Goal: Communication & Community: Answer question/provide support

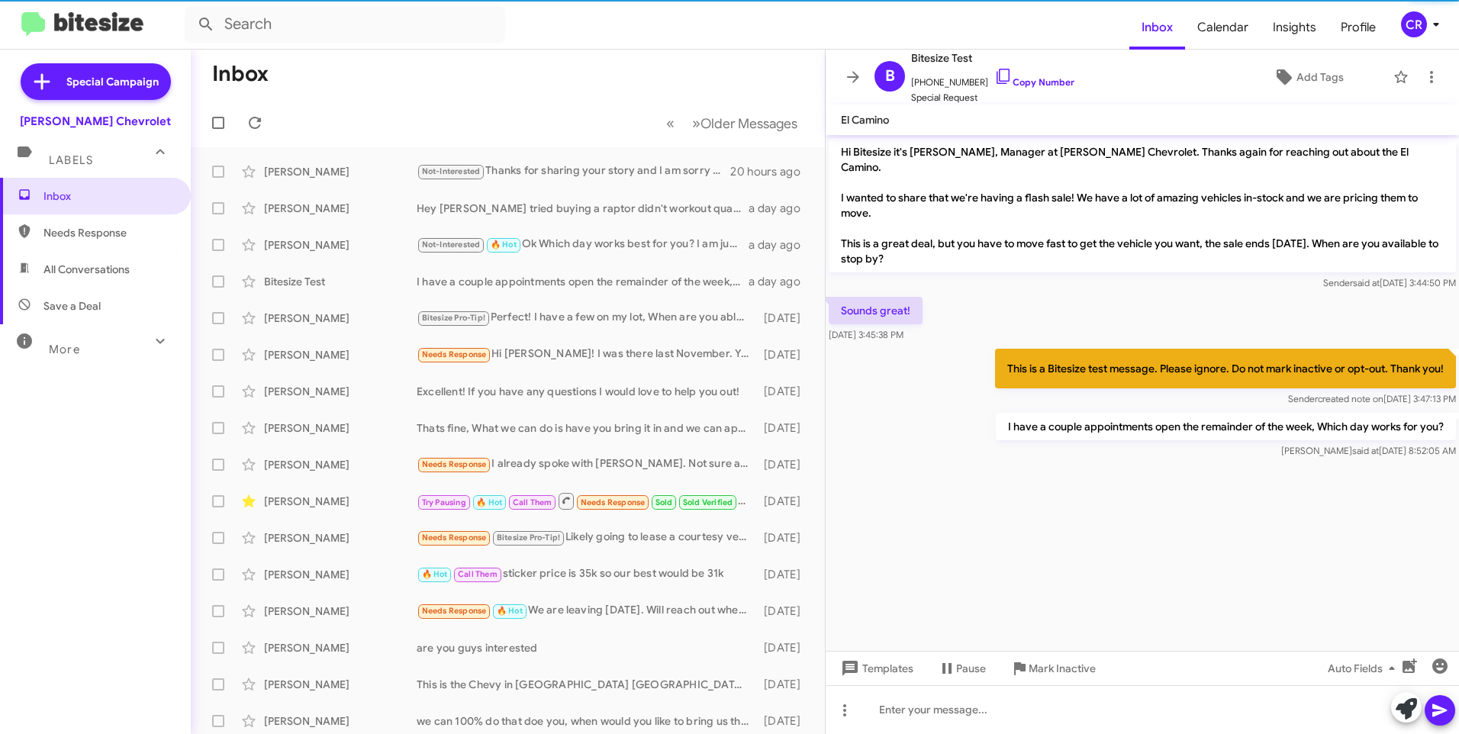
click at [111, 232] on span "Needs Response" at bounding box center [108, 232] width 130 height 15
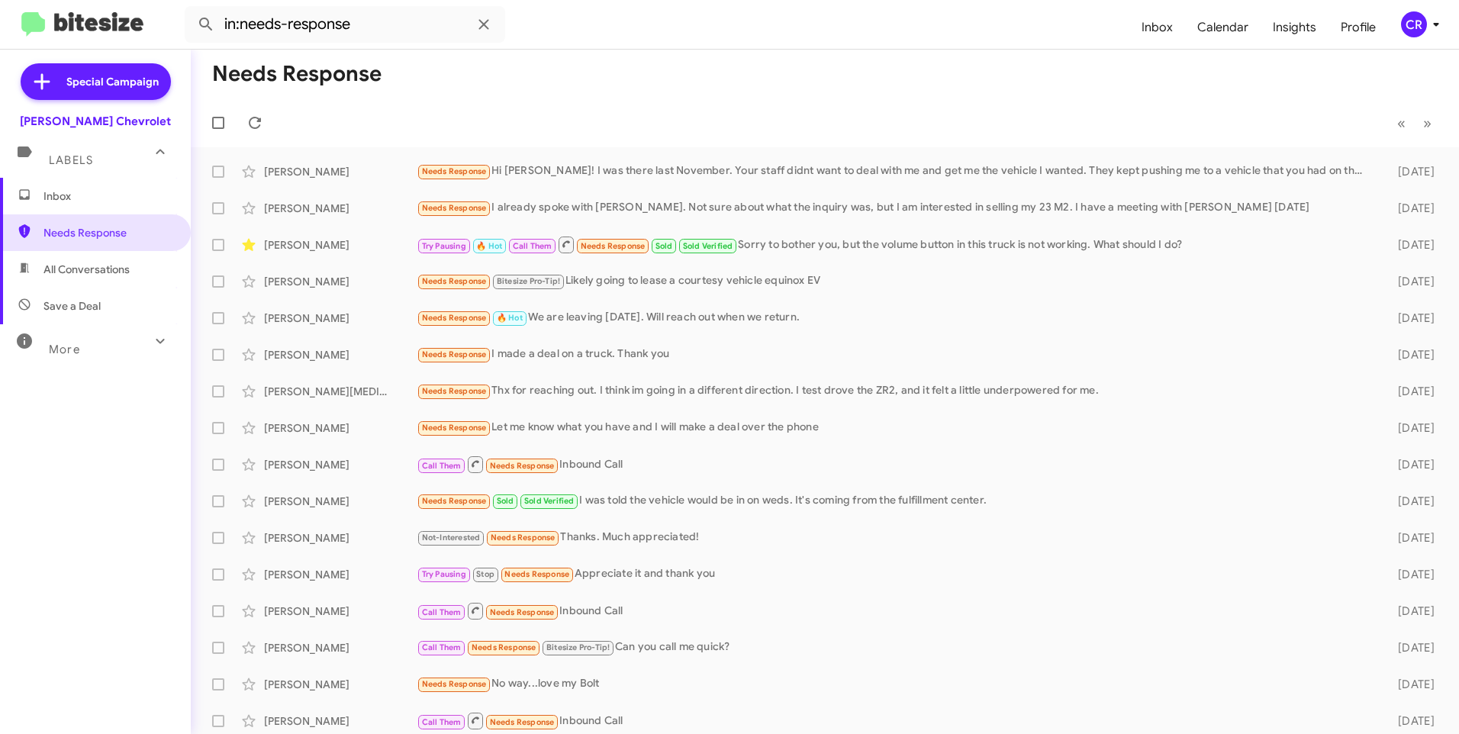
click at [95, 272] on span "All Conversations" at bounding box center [86, 269] width 86 height 15
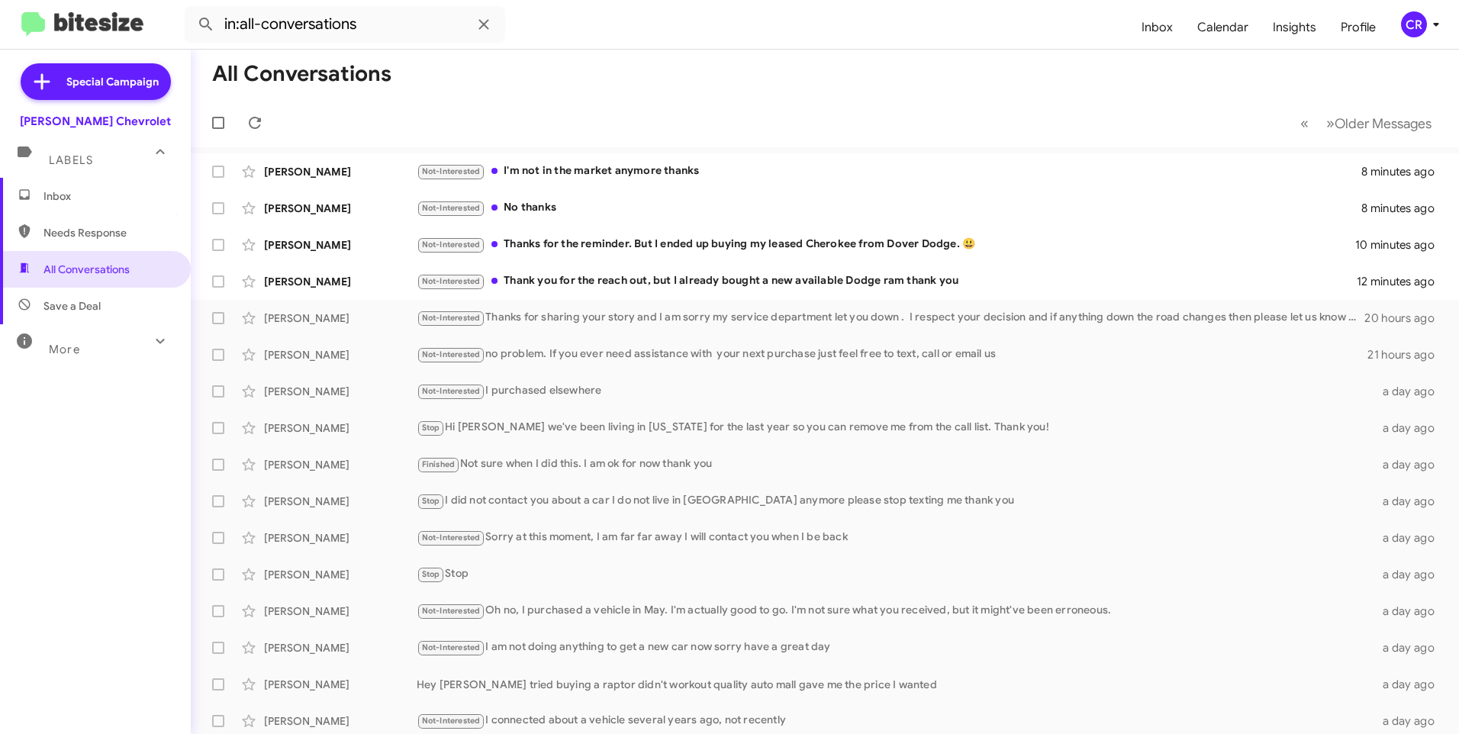
click at [101, 301] on span "Save a Deal" at bounding box center [95, 306] width 191 height 37
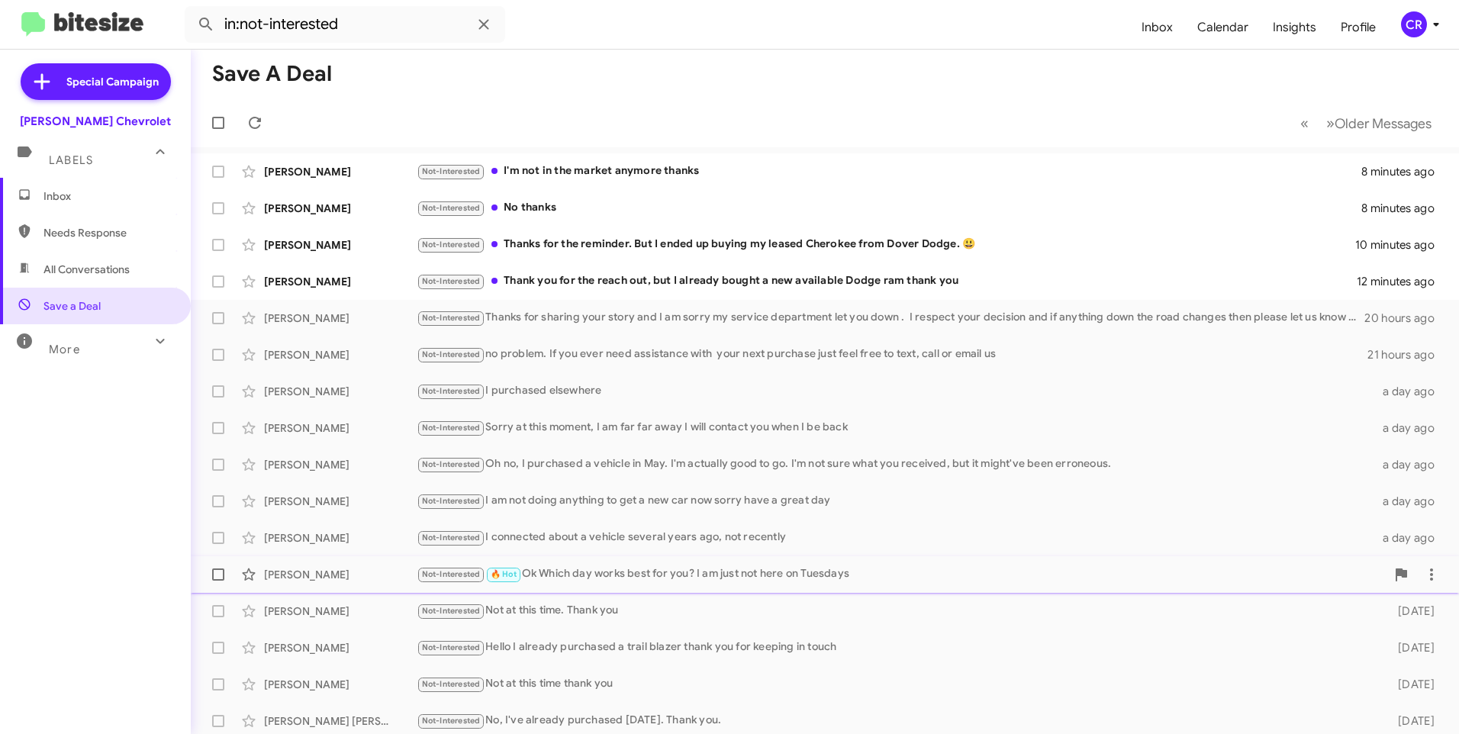
click at [576, 575] on div "Not-Interested 🔥 Hot Ok Which day works best for you? I am just not here on Tue…" at bounding box center [901, 574] width 969 height 18
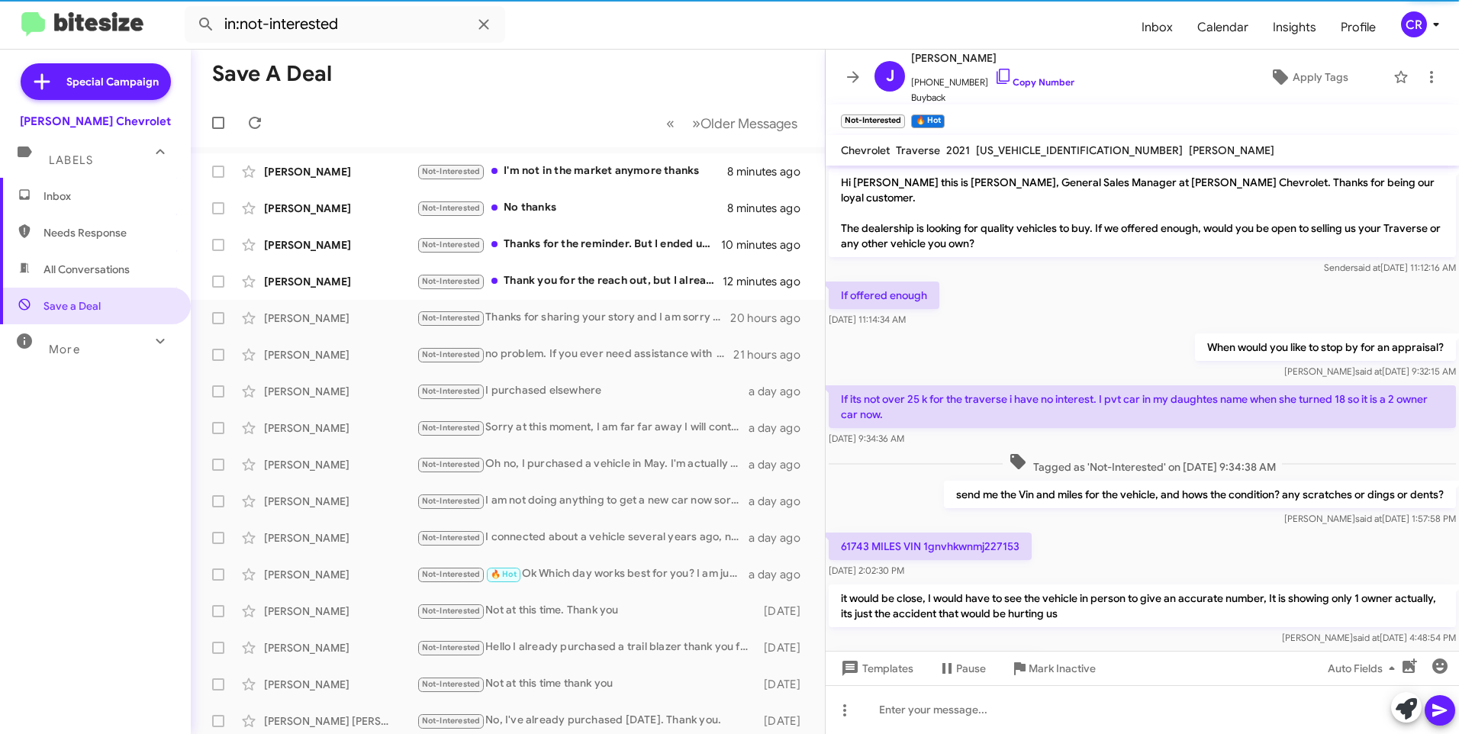
scroll to position [236, 0]
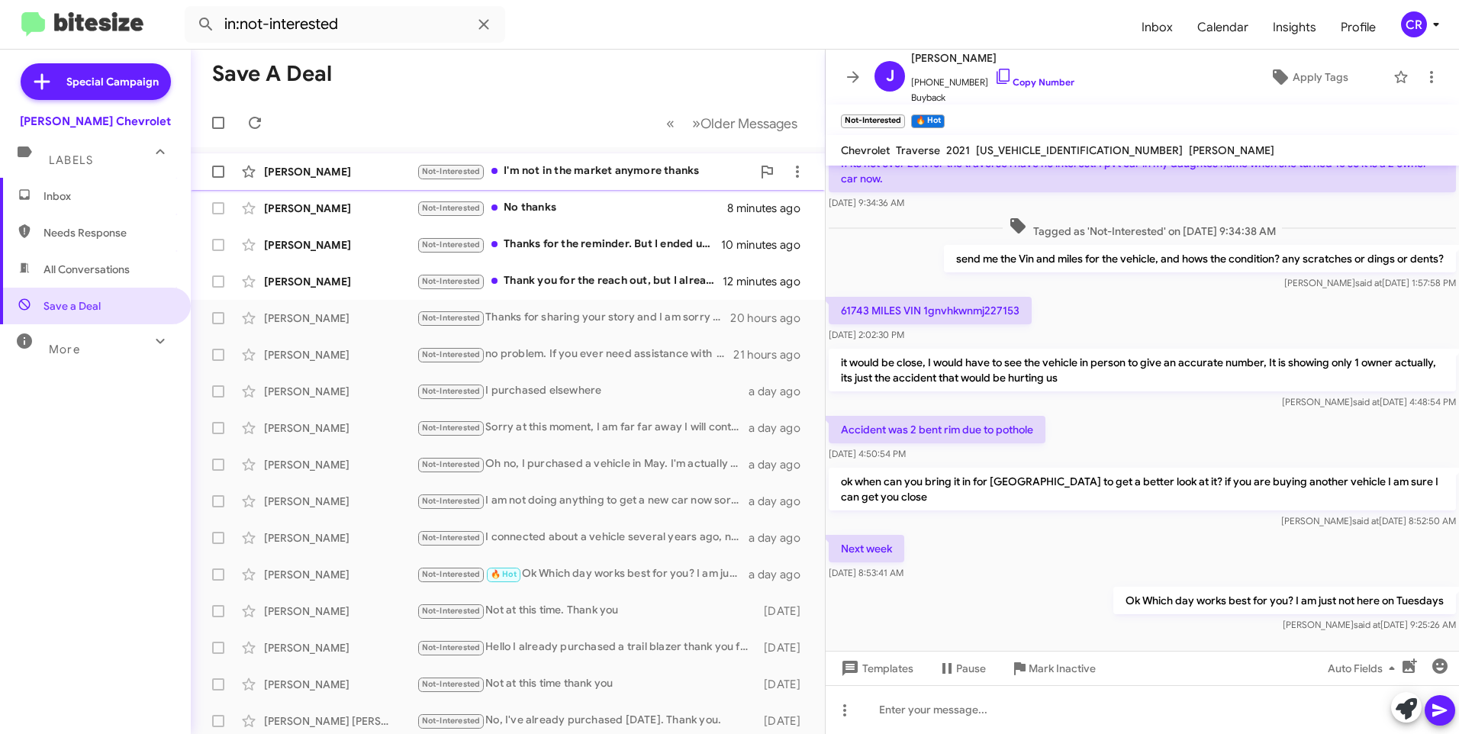
click at [561, 176] on div "Not-Interested I'm not in the market anymore thanks" at bounding box center [584, 172] width 335 height 18
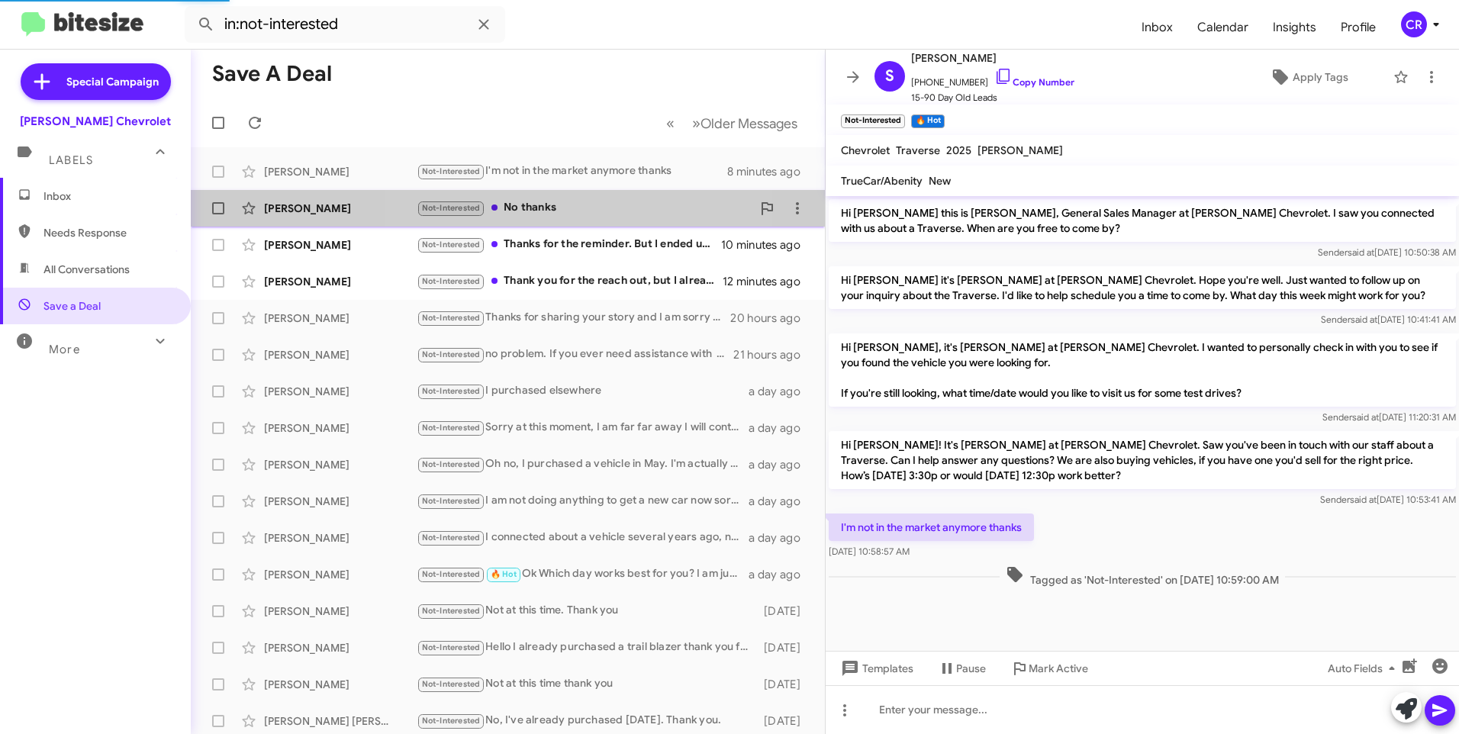
click at [551, 207] on div "Not-Interested No thanks" at bounding box center [584, 208] width 335 height 18
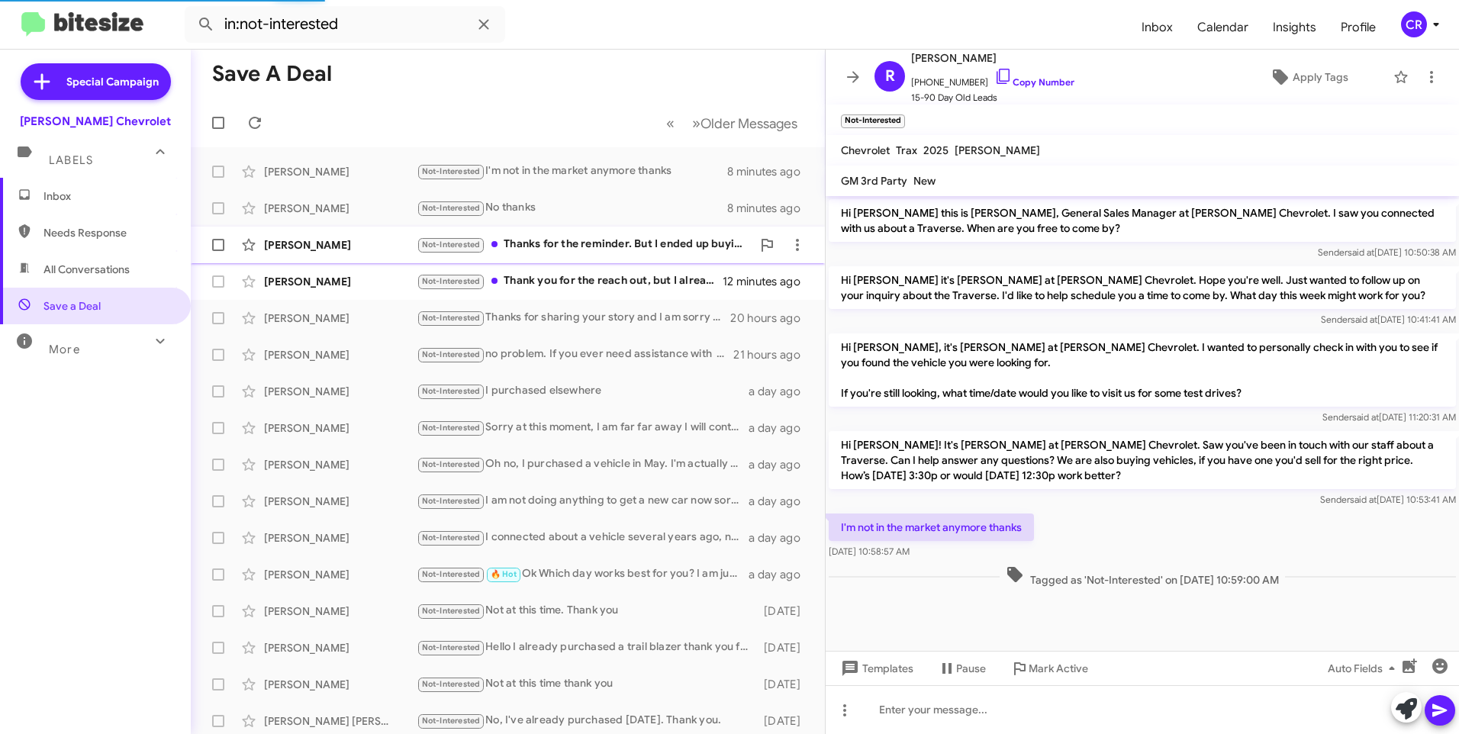
click at [557, 237] on div "Not-Interested Thanks for the reminder. But I ended up buying my leased Cheroke…" at bounding box center [584, 245] width 335 height 18
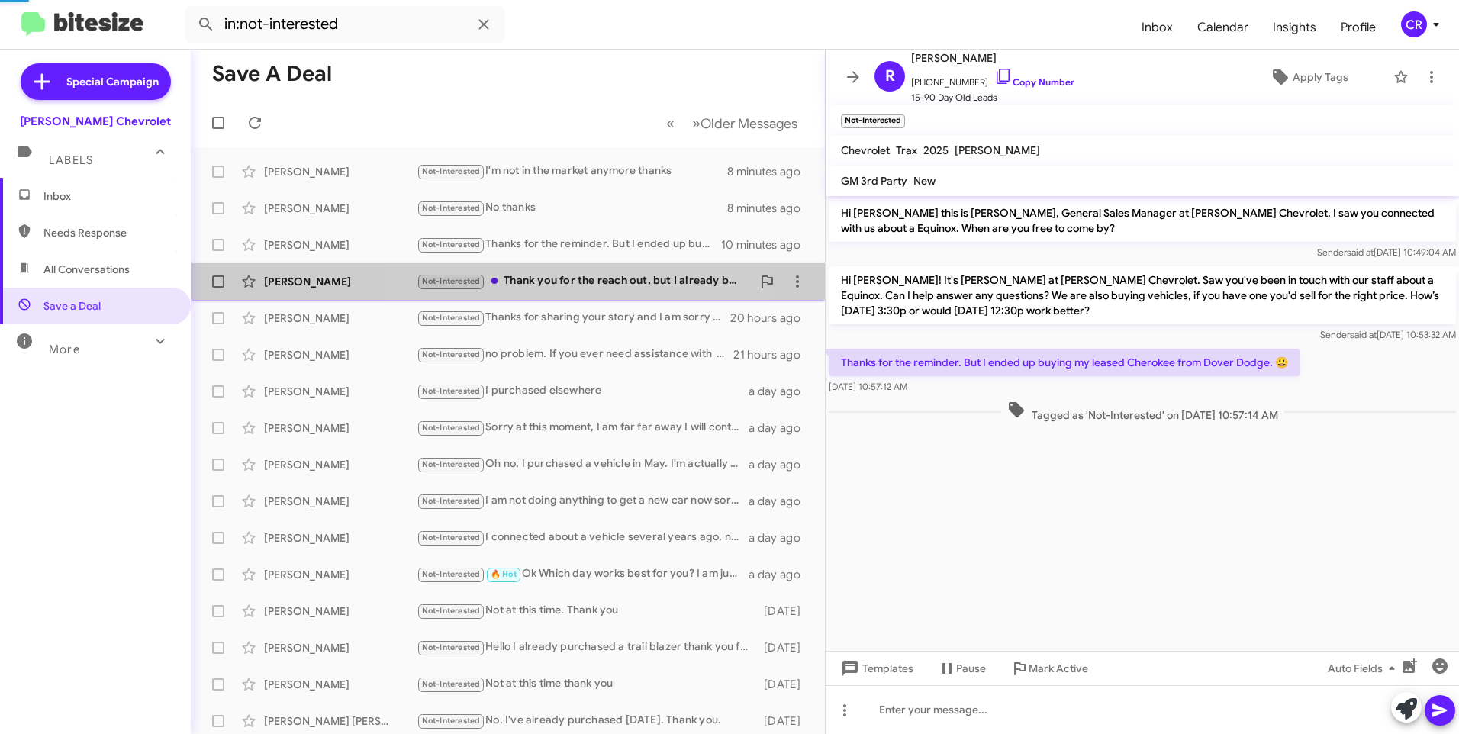
click at [552, 271] on div "[PERSON_NAME] Not-Interested Thank you for the reach out, but I already bought …" at bounding box center [508, 281] width 610 height 31
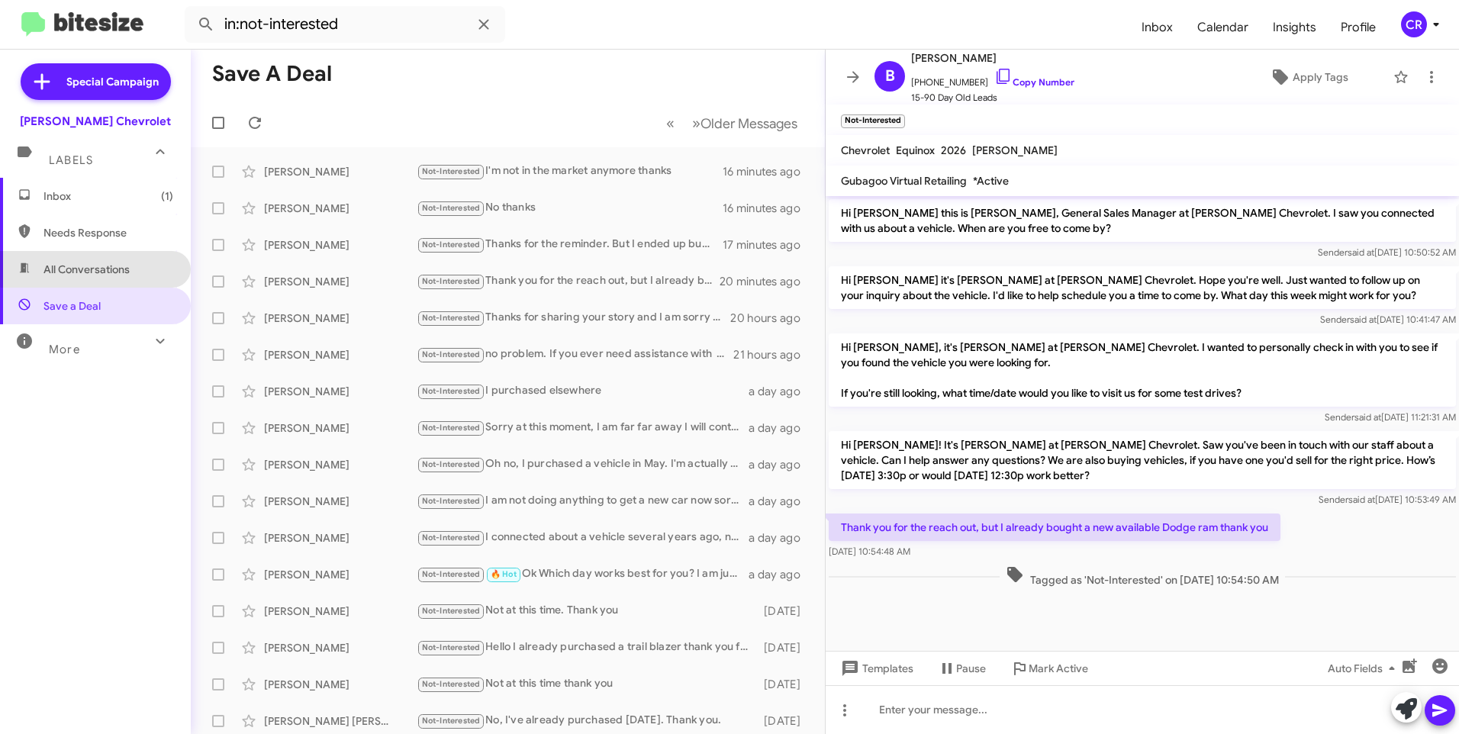
click at [111, 264] on span "All Conversations" at bounding box center [86, 269] width 86 height 15
type input "in:all-conversations"
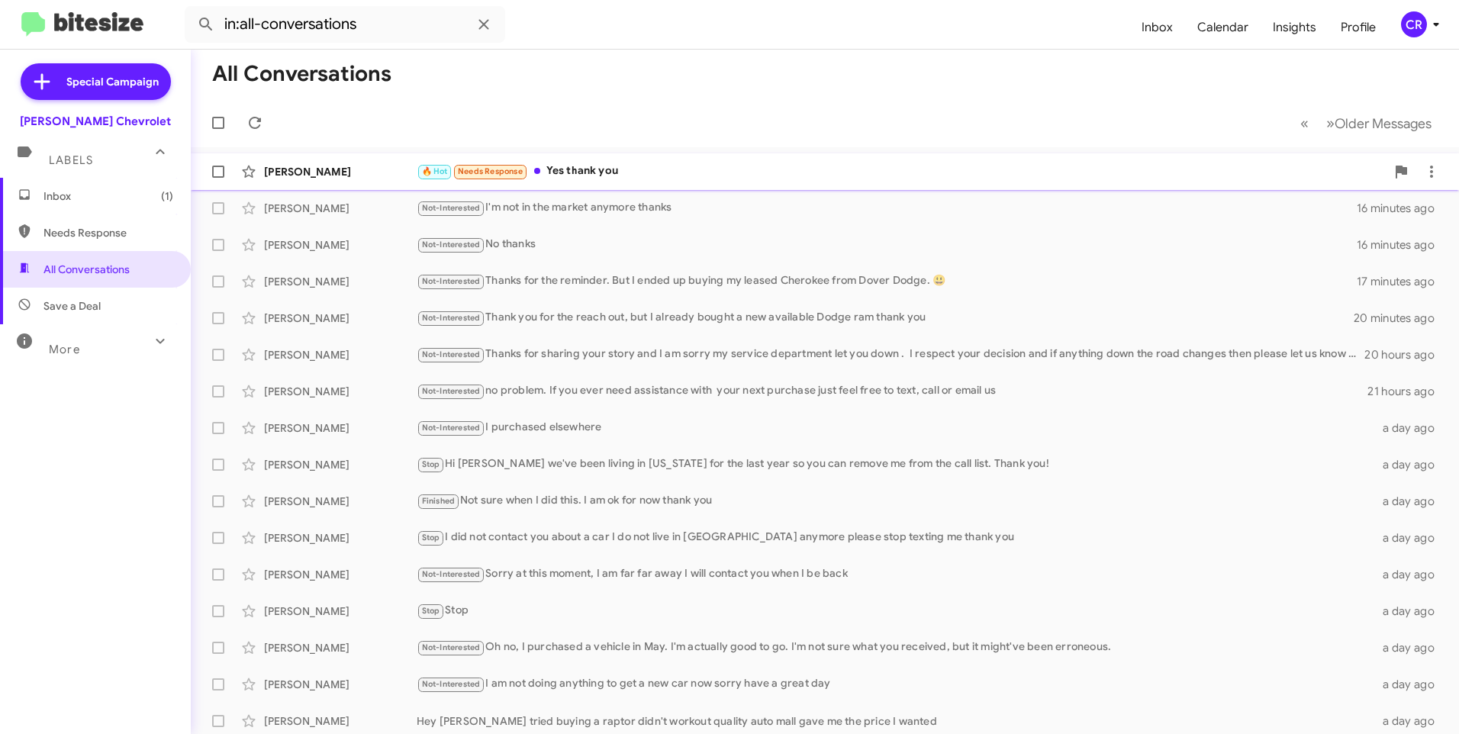
click at [629, 170] on div "🔥 Hot Needs Response Yes thank you" at bounding box center [901, 172] width 969 height 18
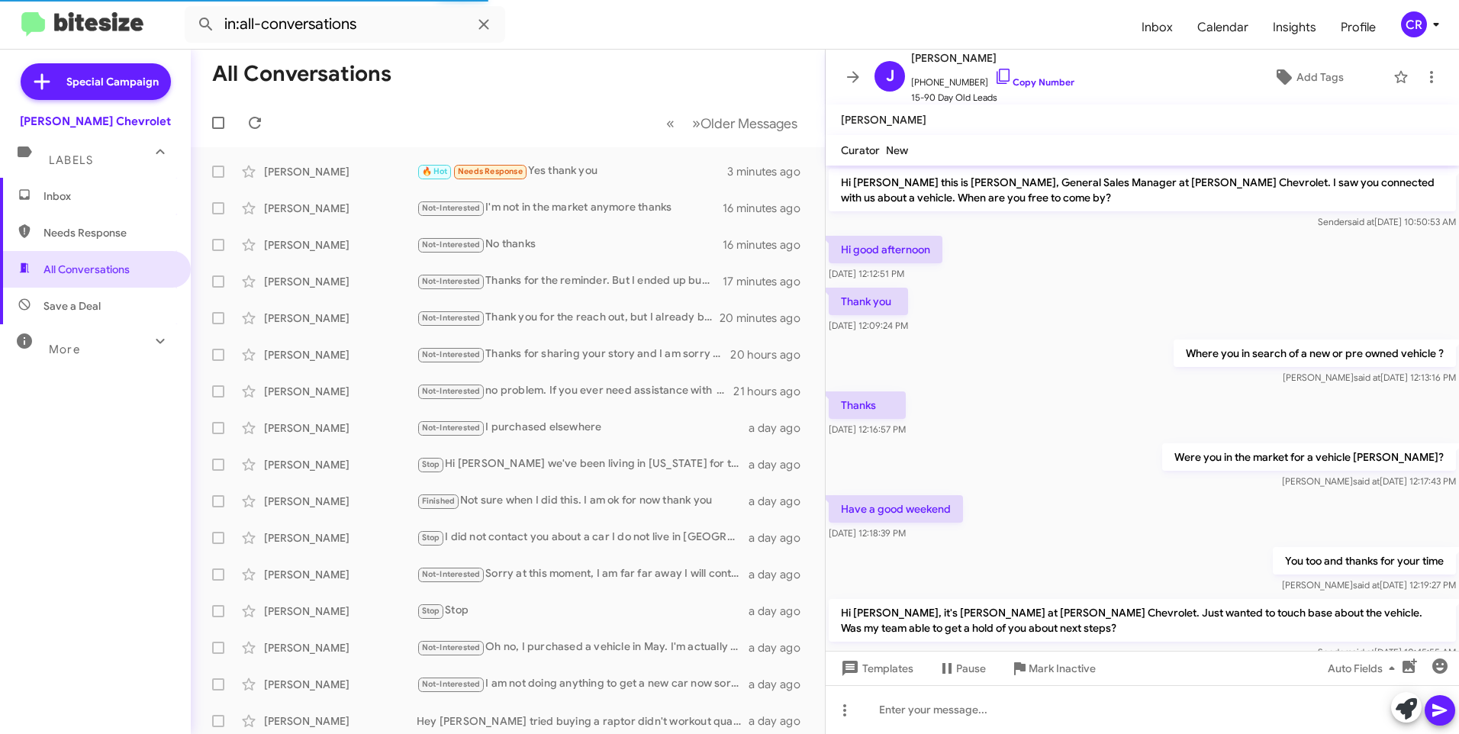
scroll to position [102, 0]
